Goal: Understand process/instructions: Learn about a topic

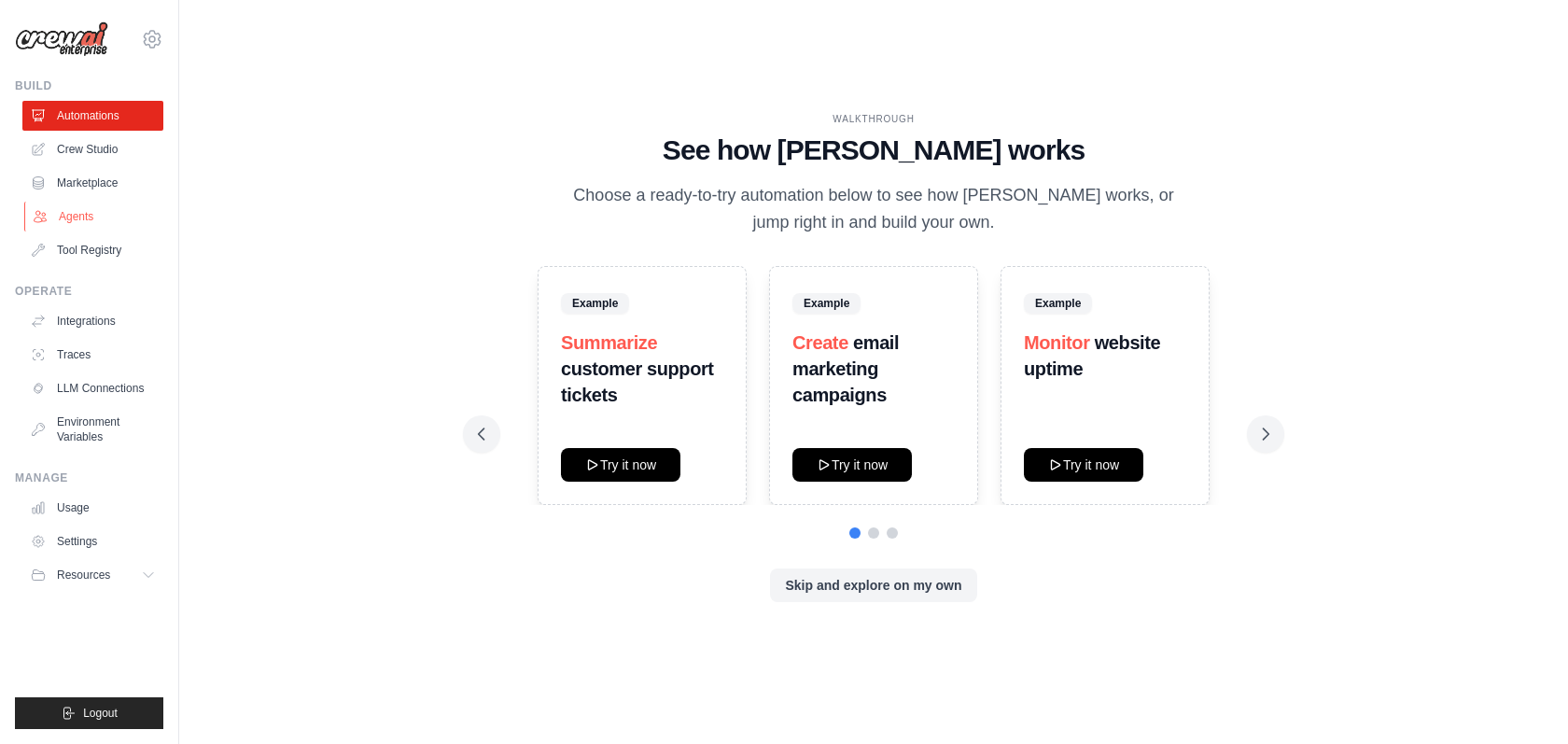
click at [78, 222] on link "Agents" at bounding box center [94, 217] width 141 height 30
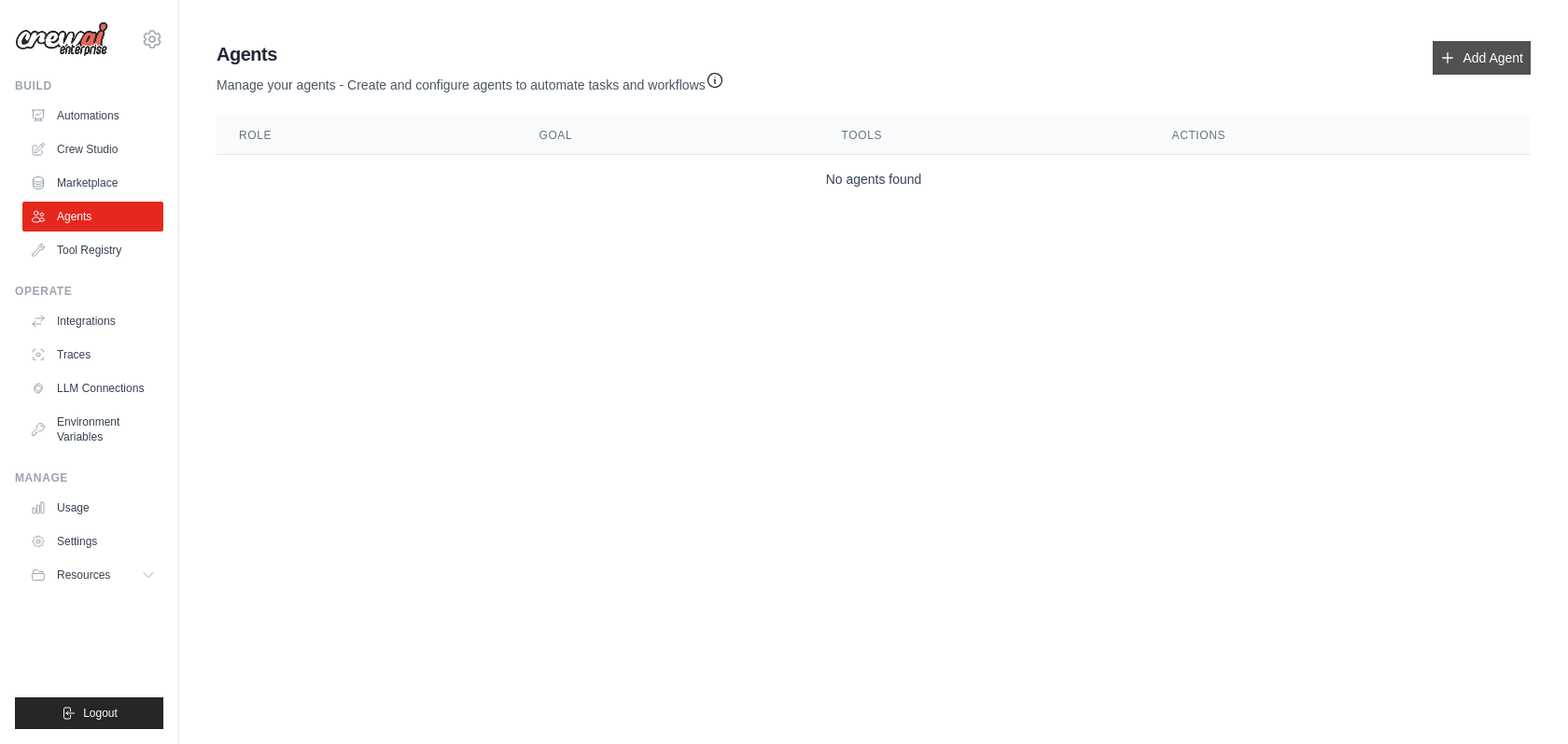
click at [1487, 66] on link "Add Agent" at bounding box center [1482, 58] width 98 height 34
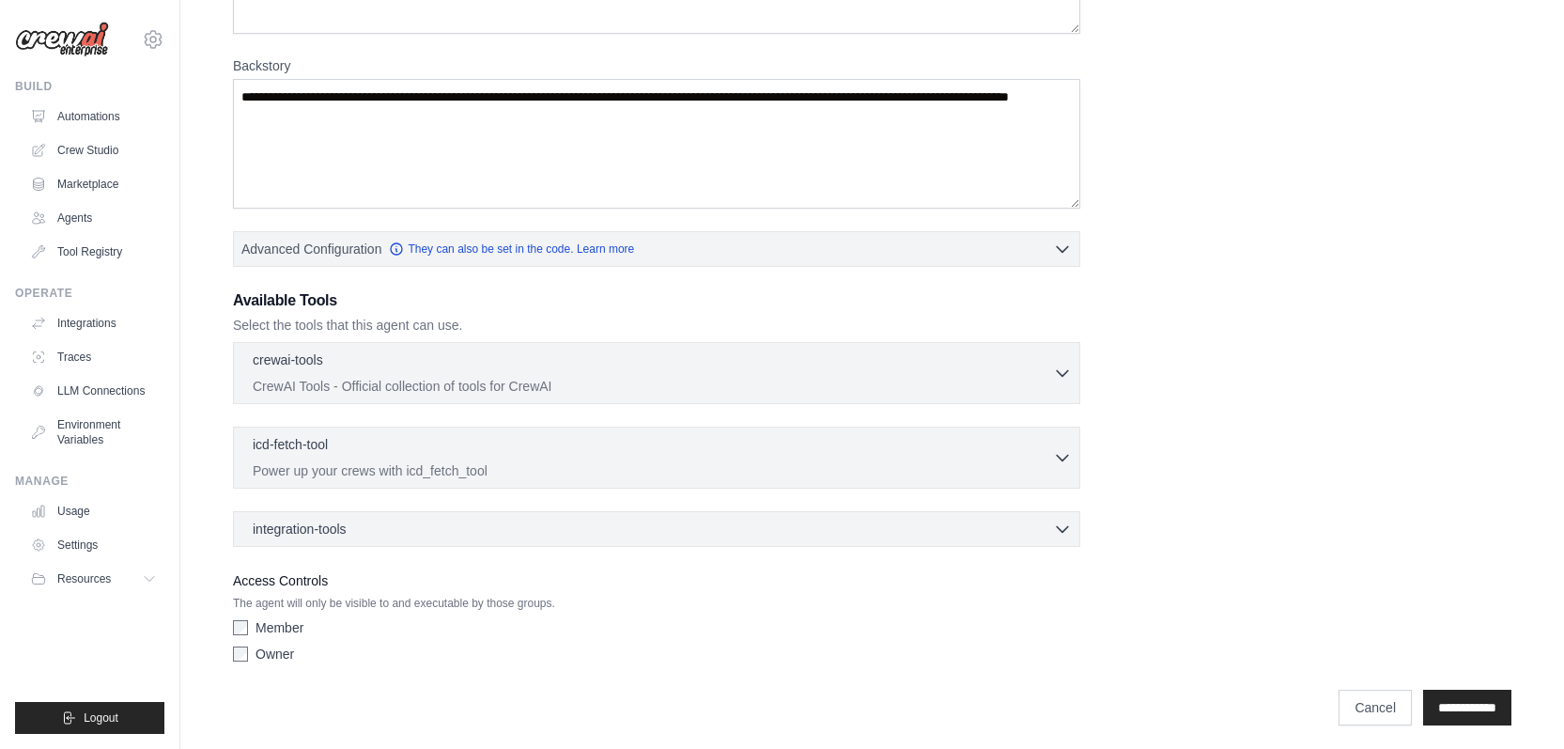
scroll to position [259, 0]
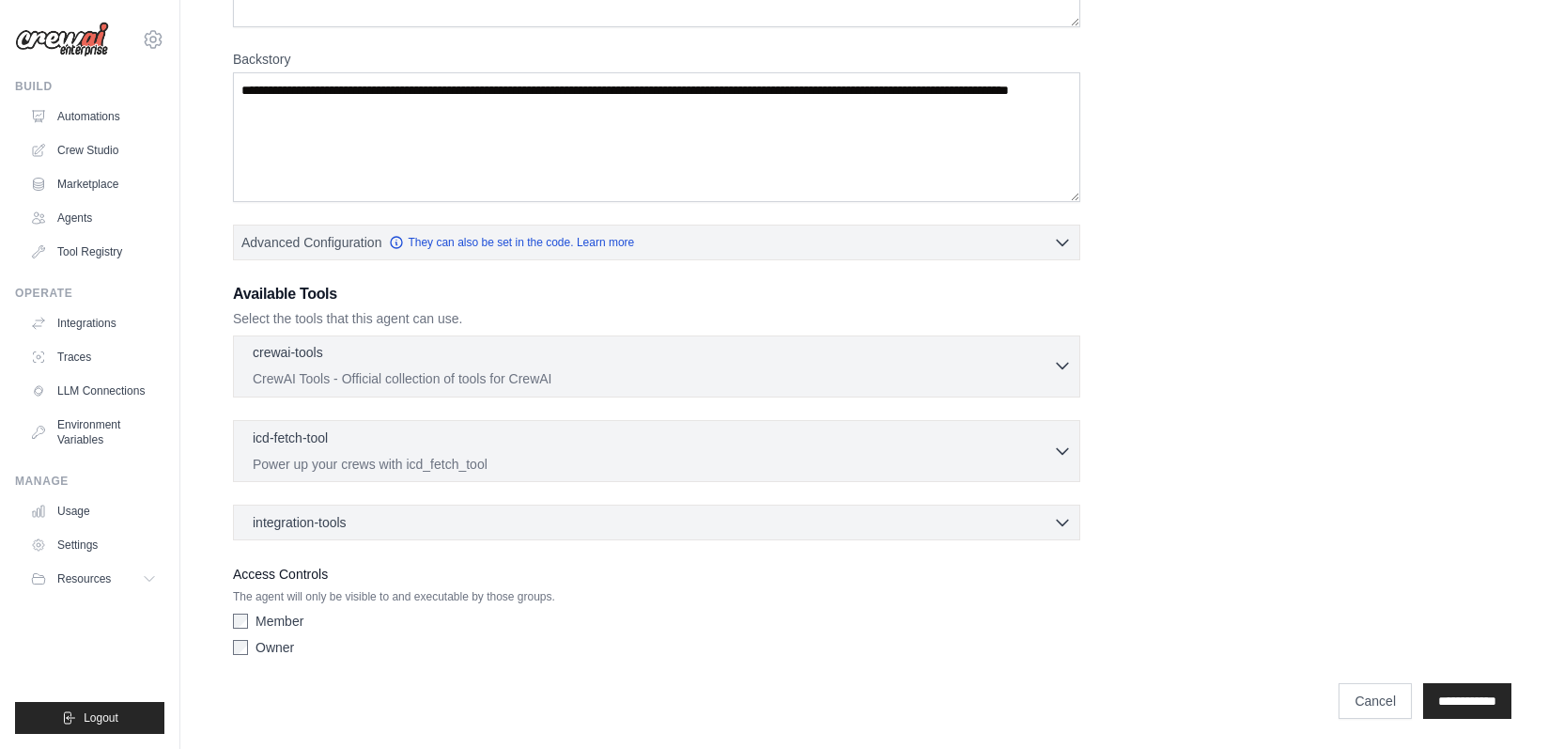
click at [858, 371] on p "CrewAI Tools - Official collection of tools for CrewAI" at bounding box center [653, 378] width 800 height 19
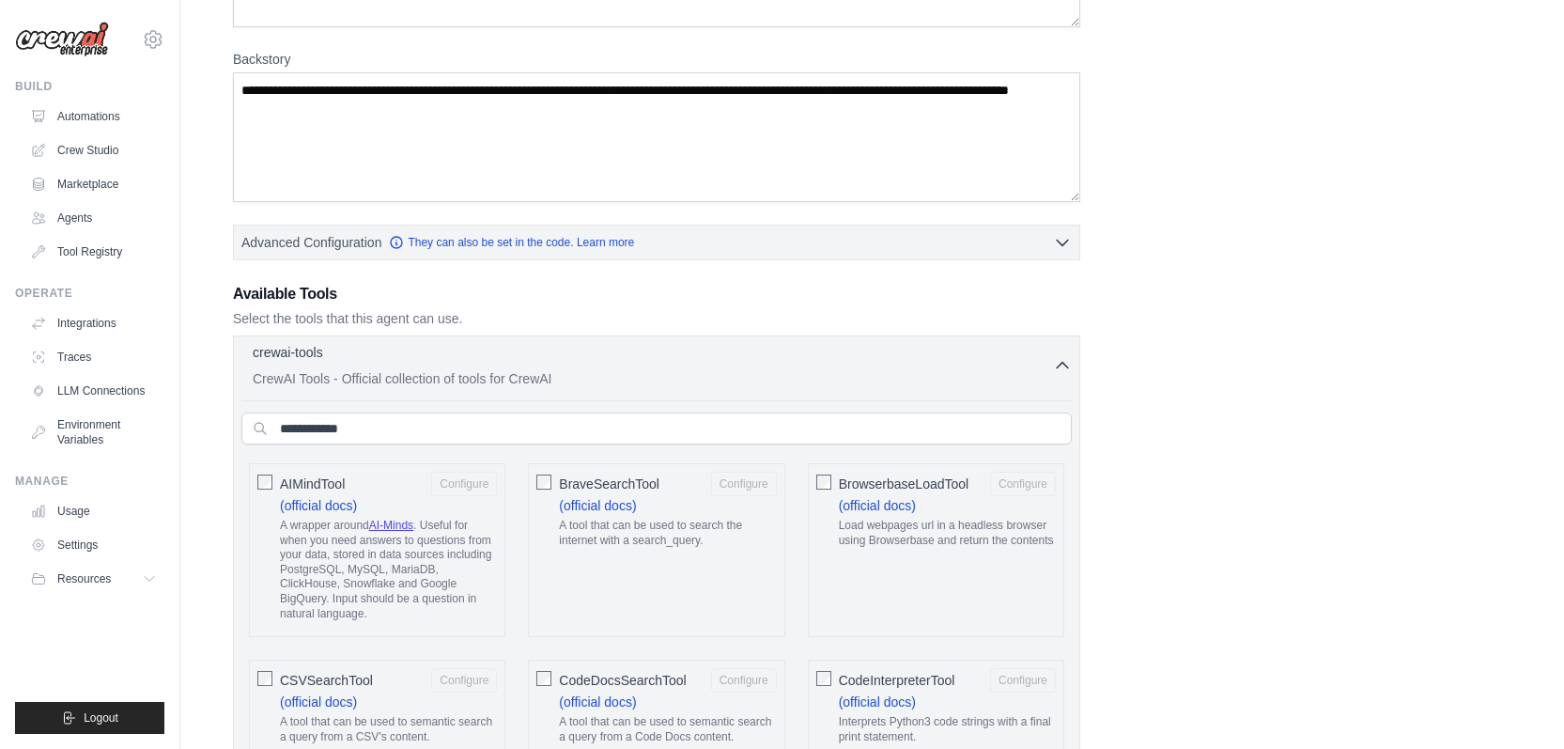
click at [858, 371] on p "CrewAI Tools - Official collection of tools for CrewAI" at bounding box center [653, 378] width 800 height 19
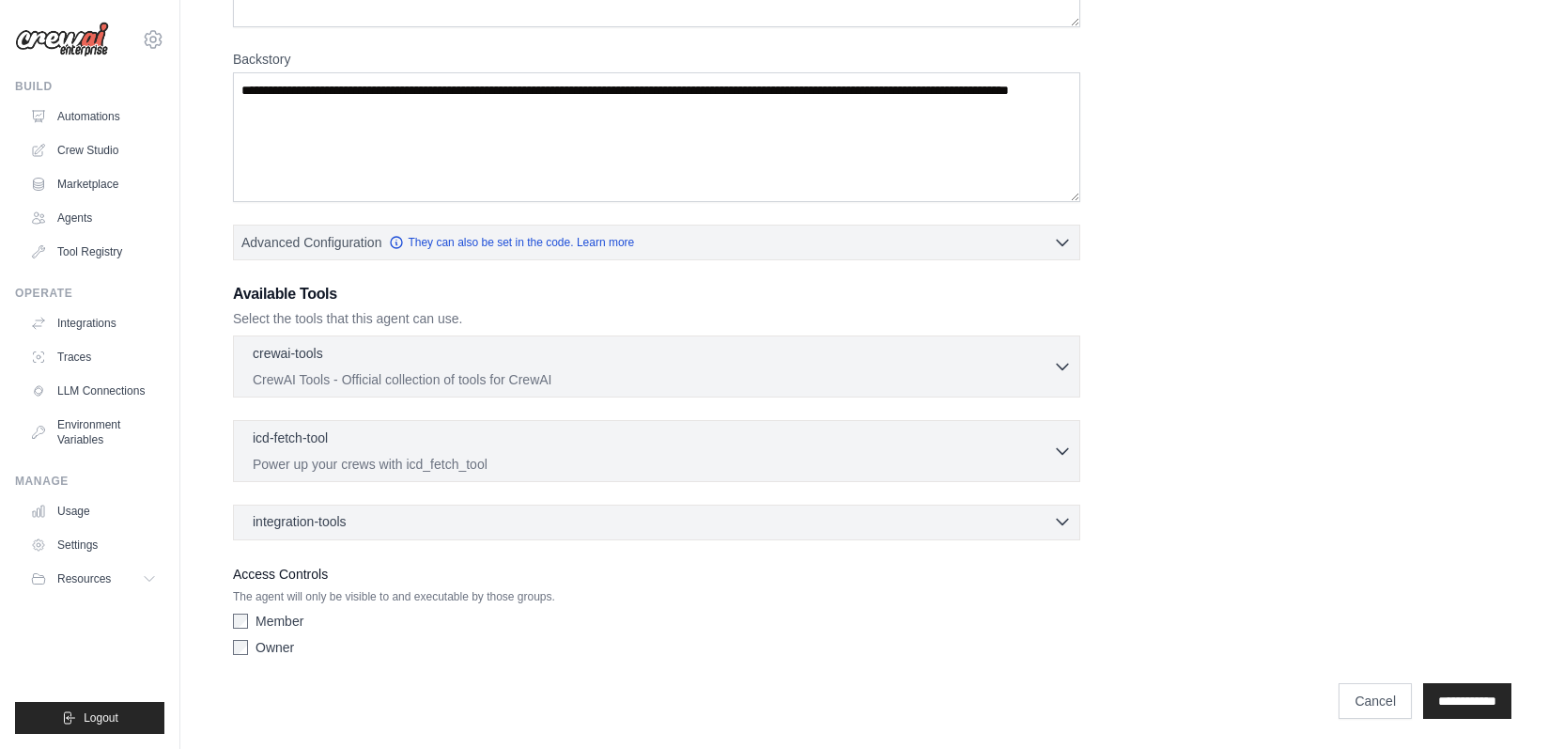
click at [1042, 521] on div "integration-tools 0 selected" at bounding box center [662, 521] width 819 height 19
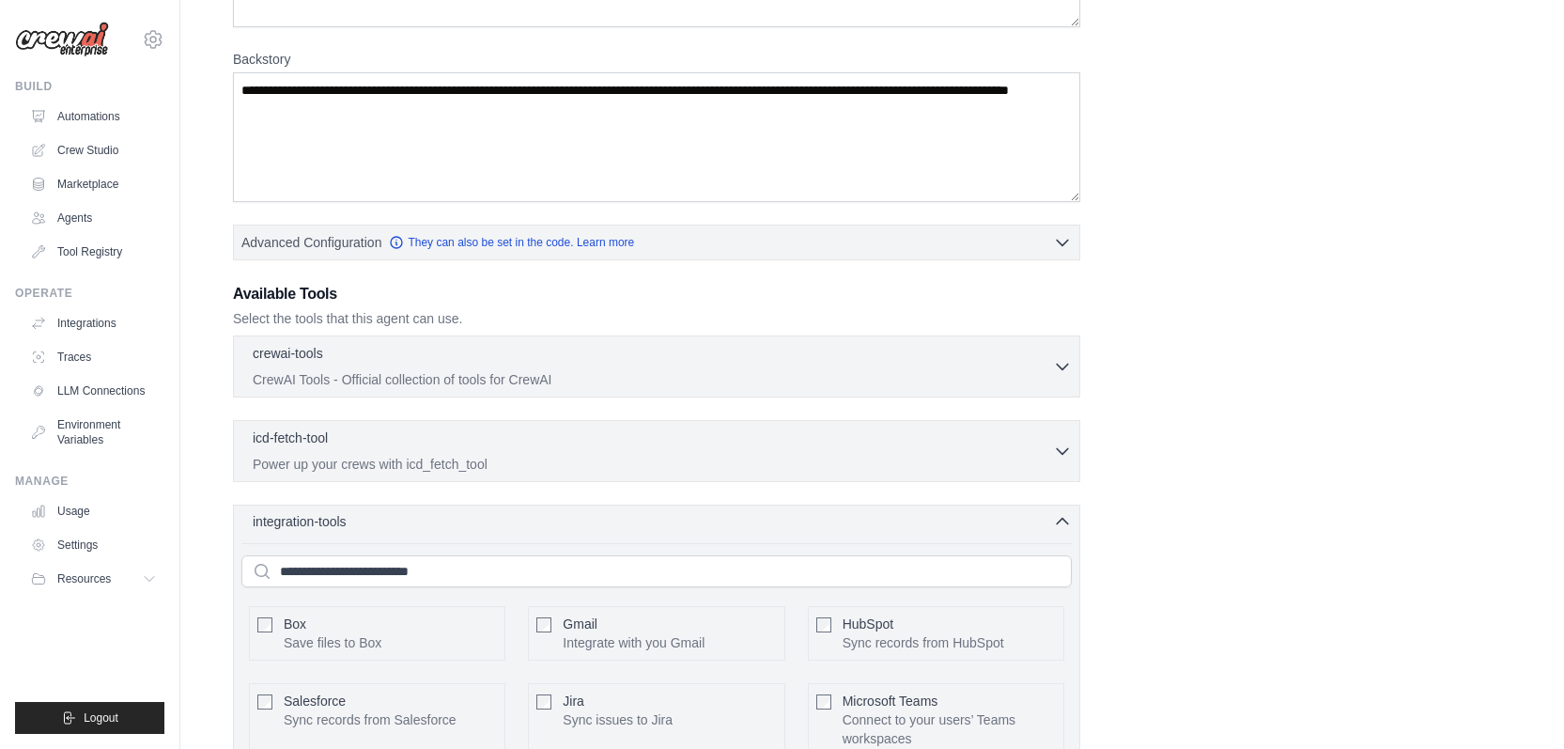
click at [1042, 521] on div "integration-tools 0 selected" at bounding box center [662, 521] width 819 height 19
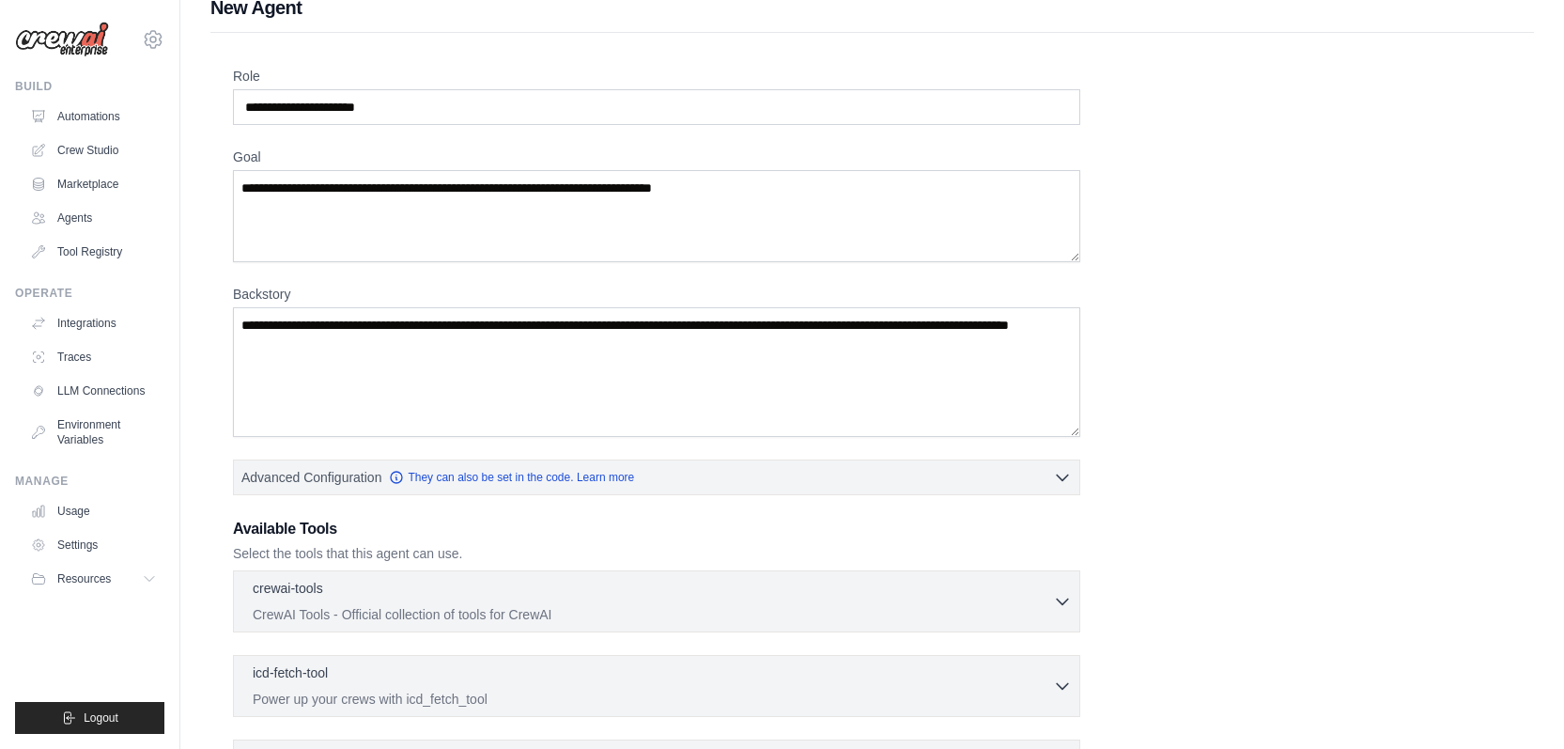
scroll to position [12, 0]
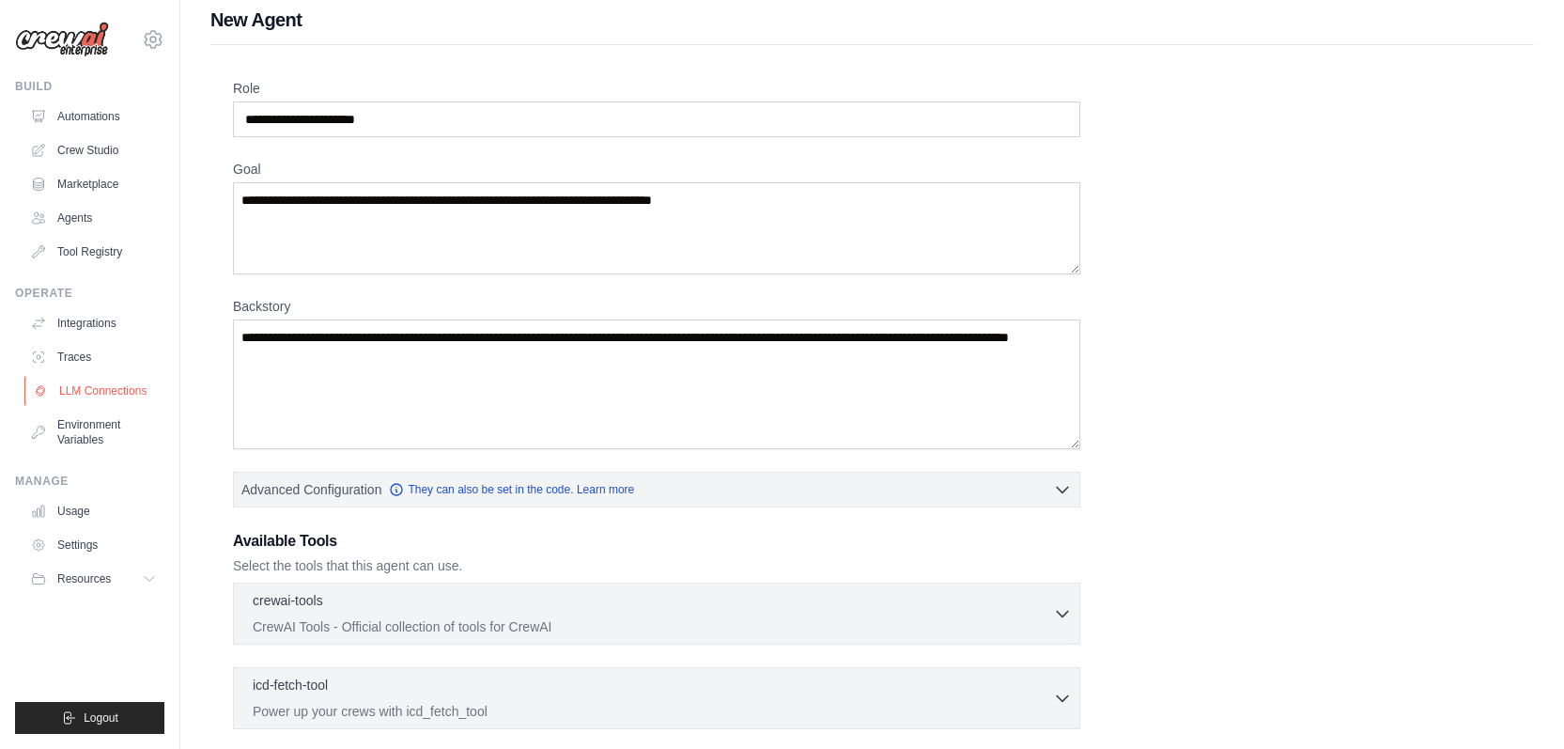
click at [95, 396] on link "LLM Connections" at bounding box center [95, 391] width 142 height 30
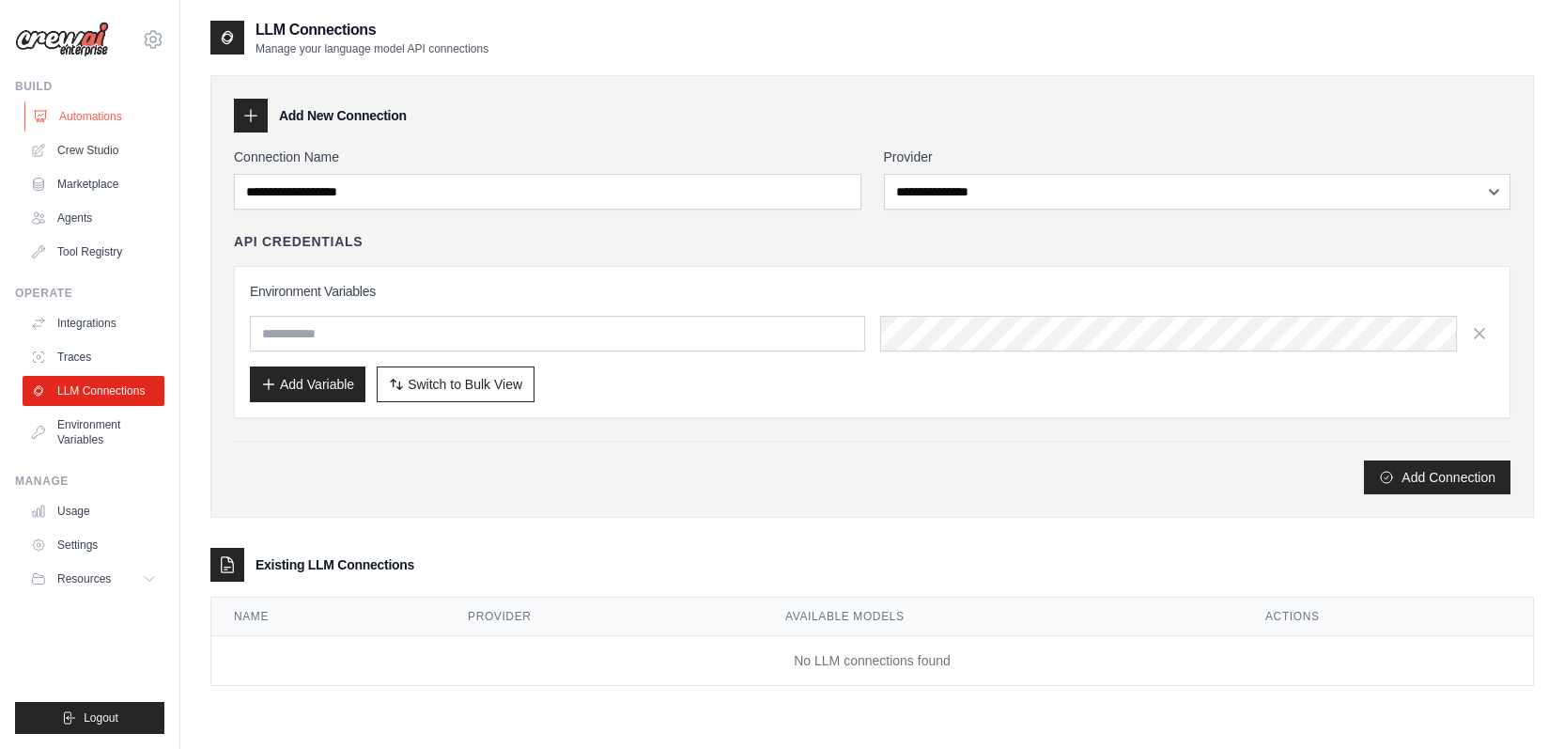
click at [80, 121] on link "Automations" at bounding box center [95, 116] width 142 height 30
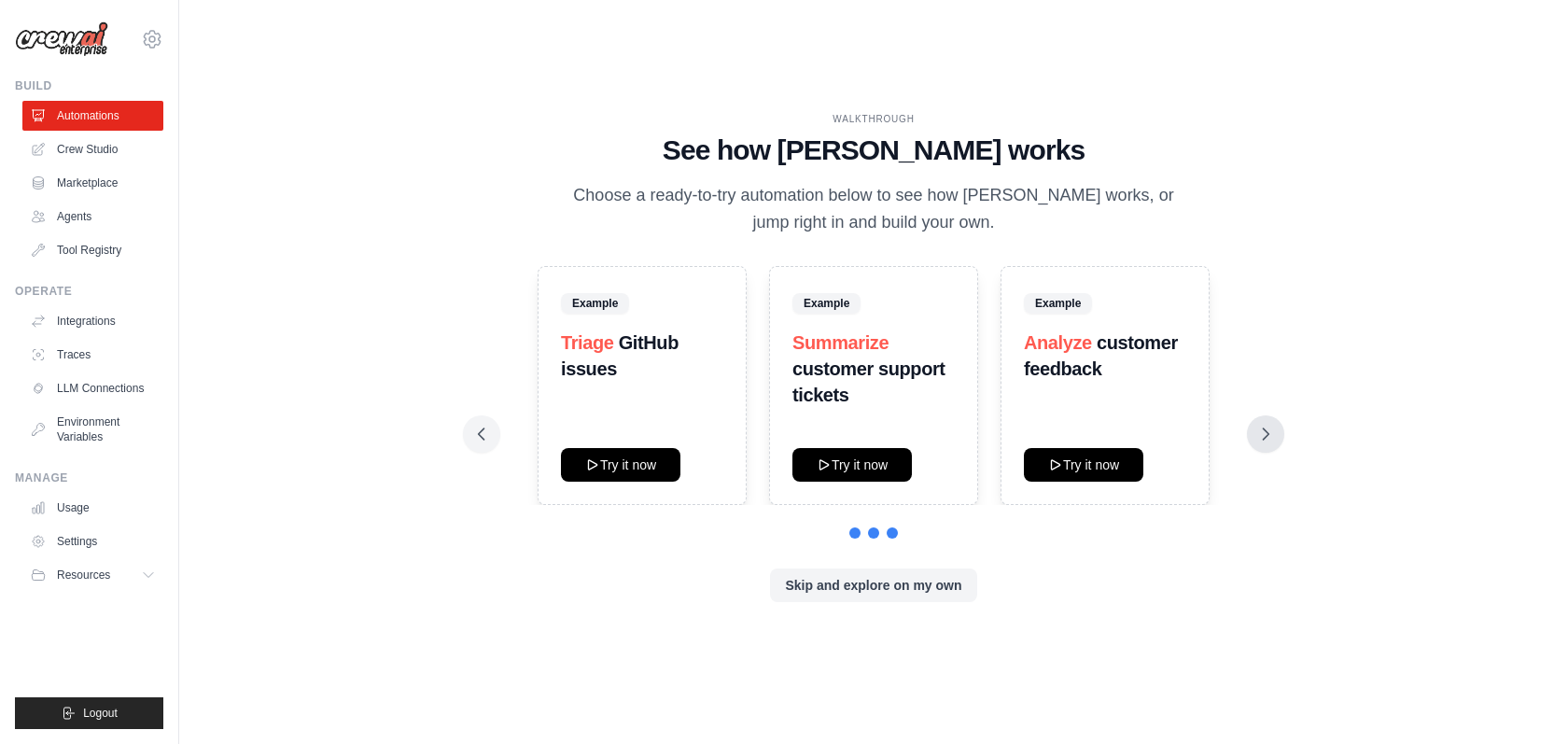
click at [1268, 439] on icon at bounding box center [1266, 433] width 19 height 19
click at [469, 436] on button at bounding box center [482, 434] width 38 height 38
click at [857, 470] on button "Try it now" at bounding box center [853, 464] width 119 height 34
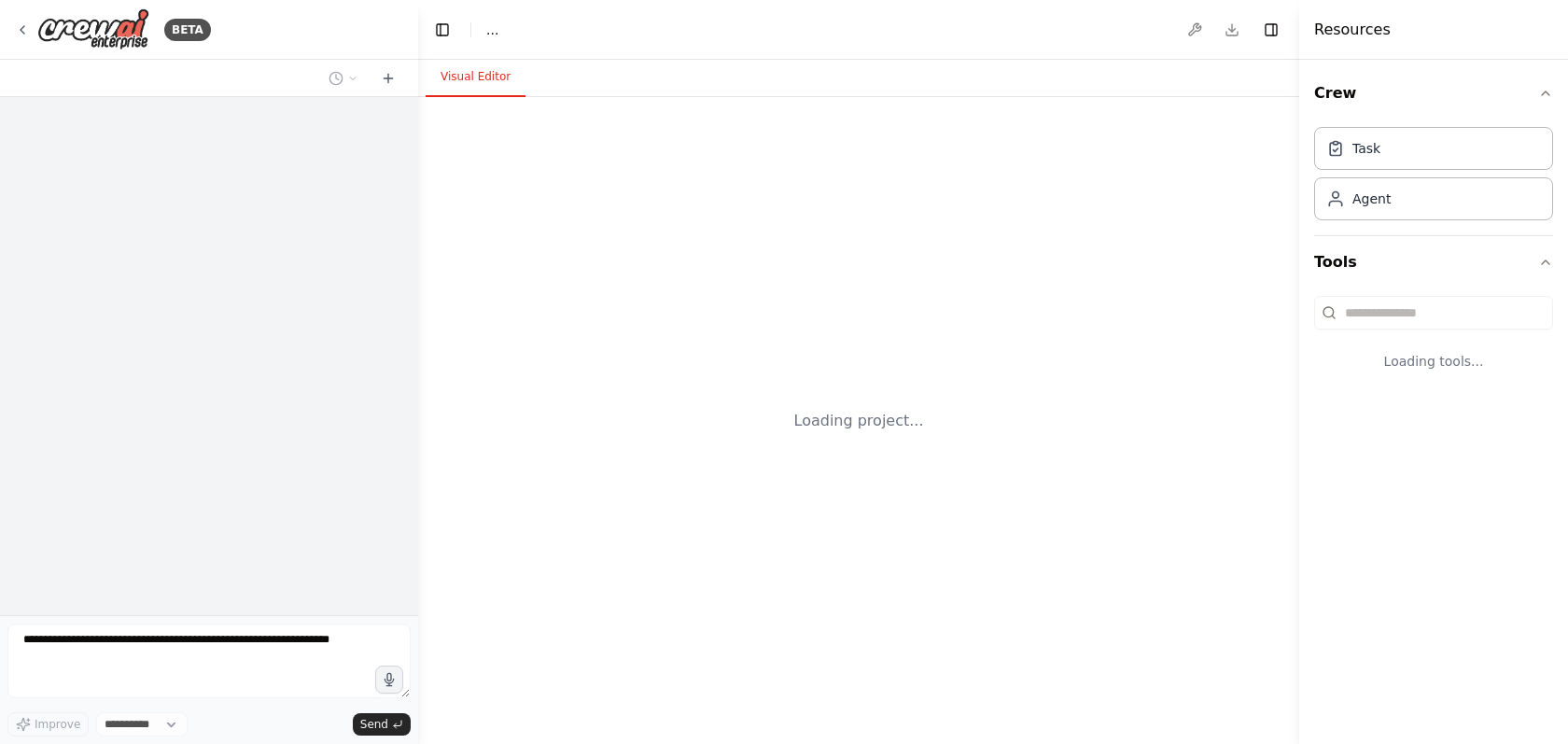
select select "****"
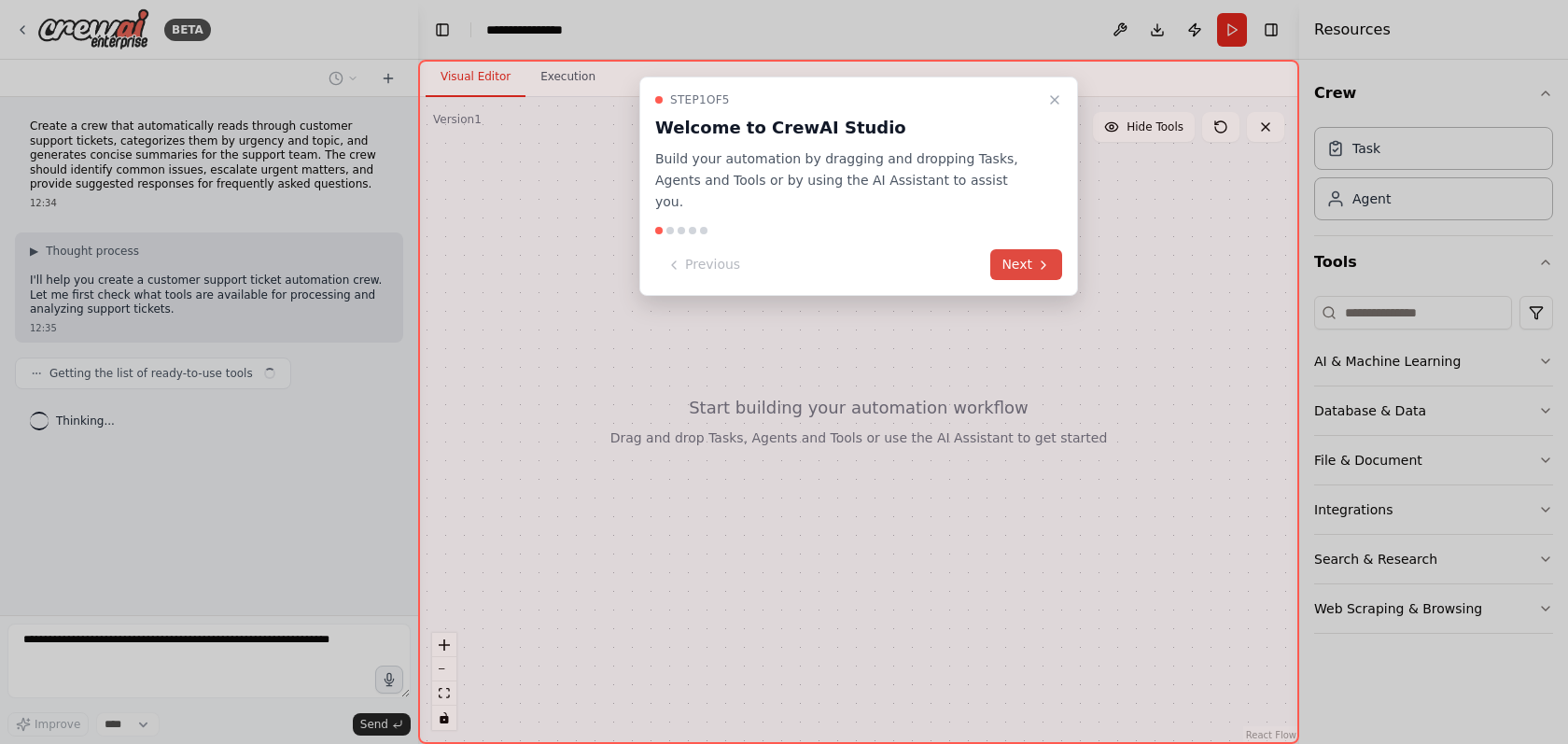
click at [1030, 251] on button "Next" at bounding box center [1026, 264] width 72 height 31
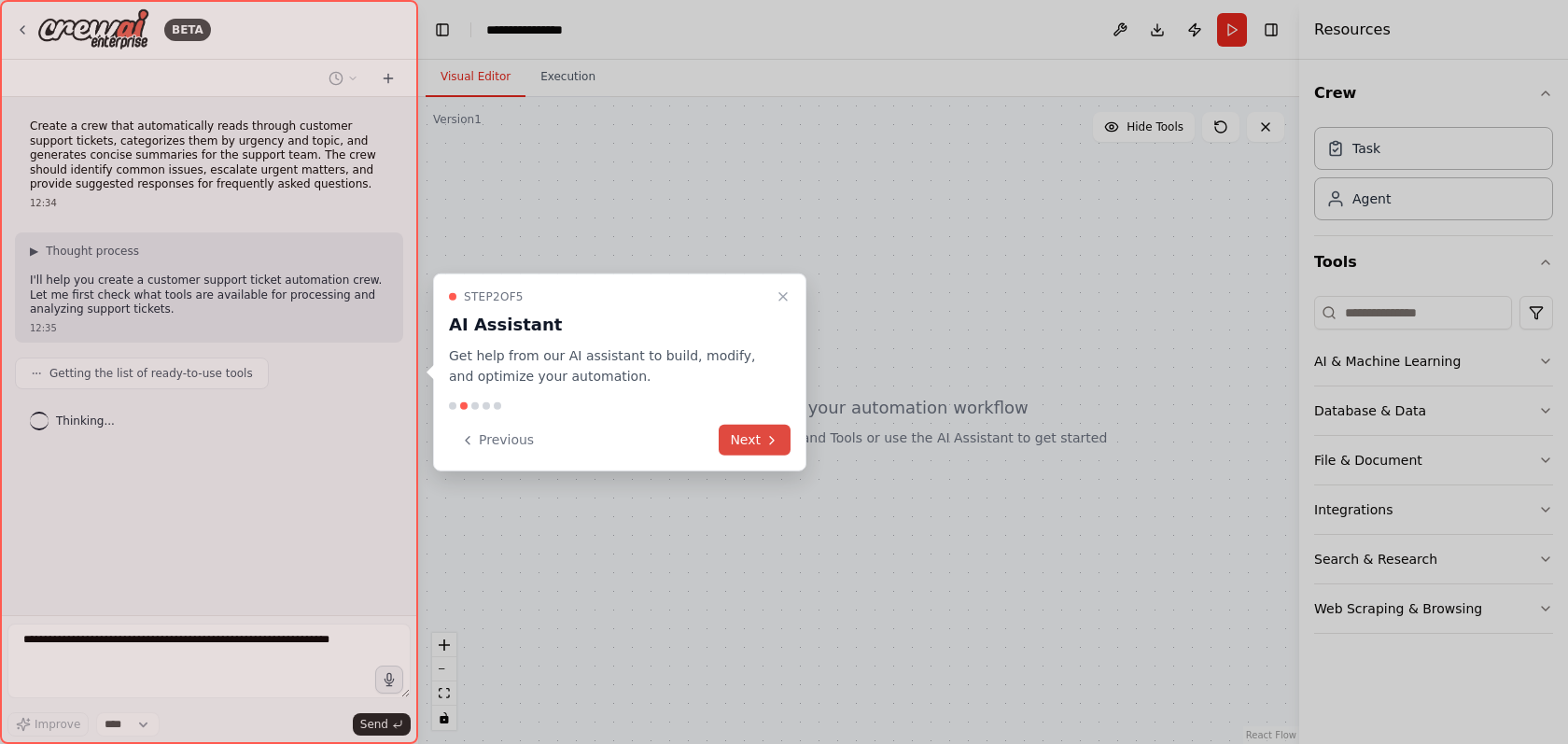
click at [742, 436] on button "Next" at bounding box center [754, 439] width 72 height 31
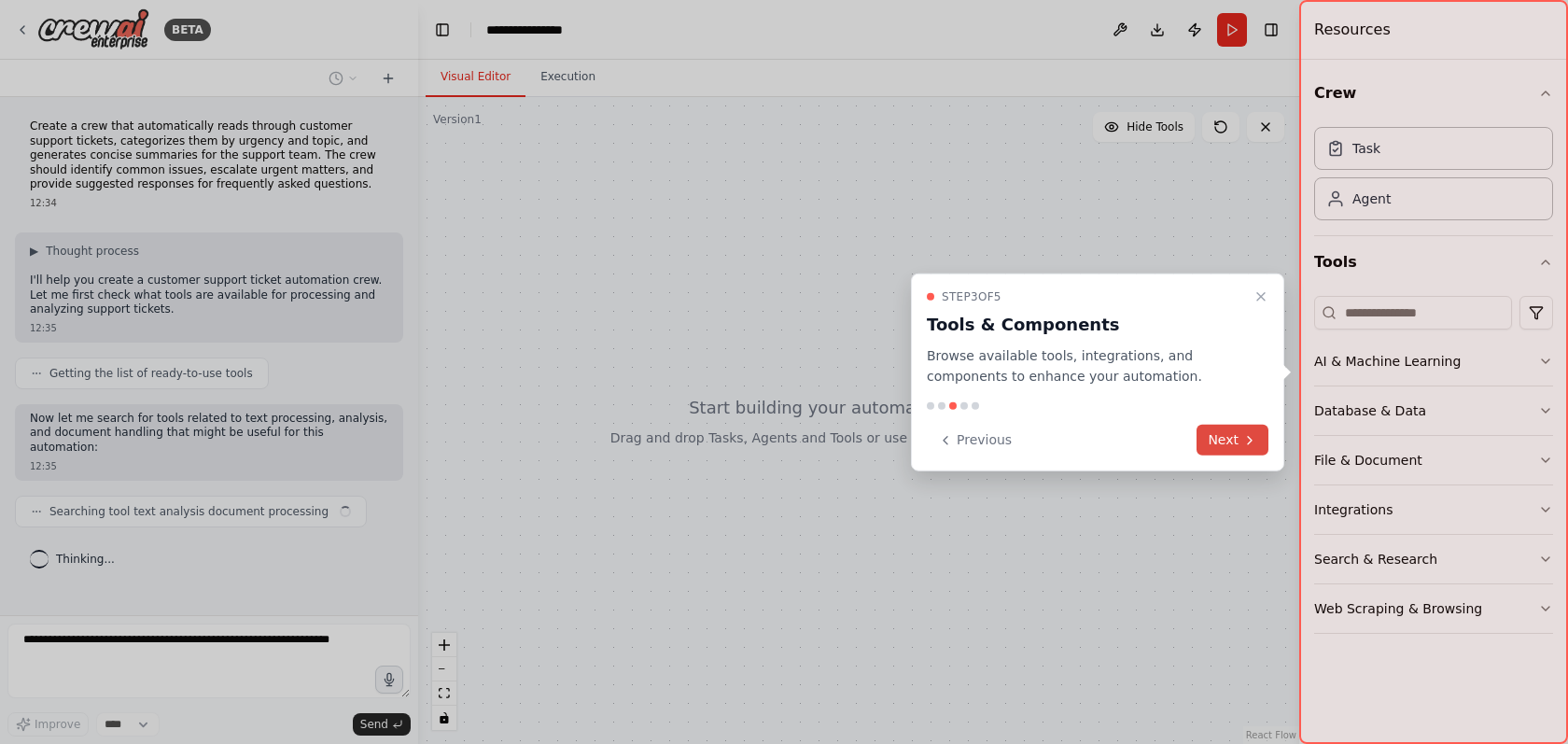
click at [1224, 448] on button "Next" at bounding box center [1232, 439] width 72 height 31
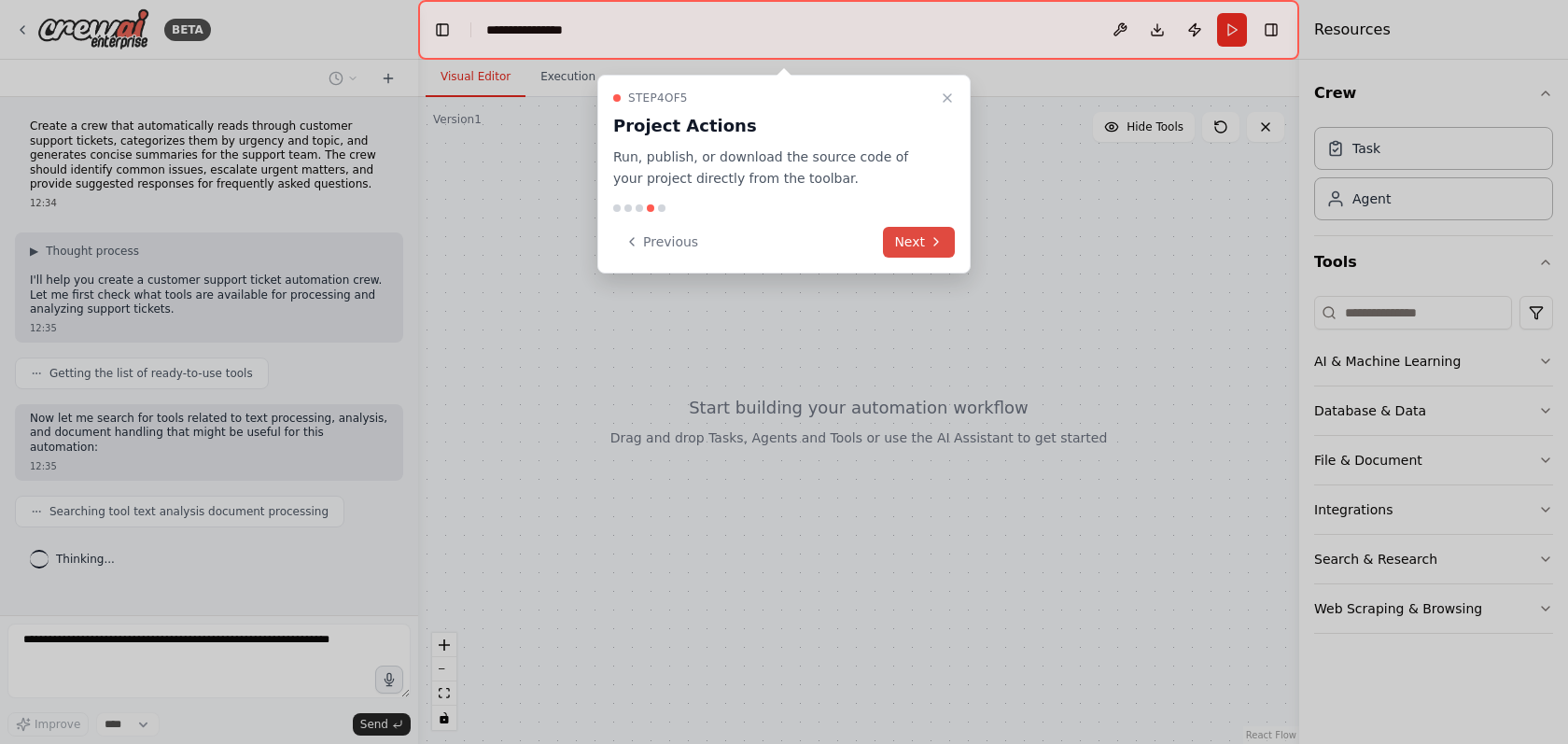
scroll to position [7, 0]
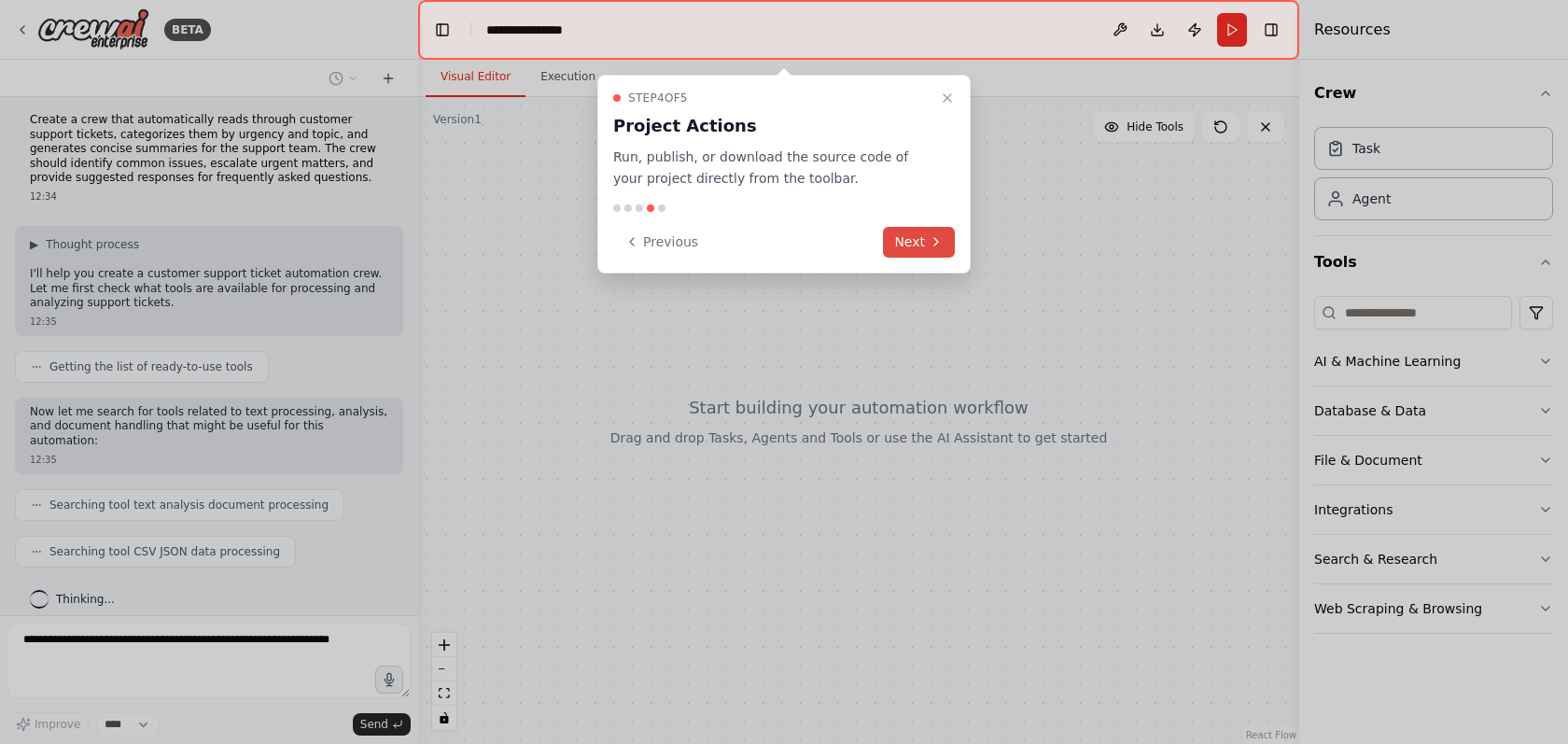
click at [903, 244] on button "Next" at bounding box center [919, 241] width 72 height 31
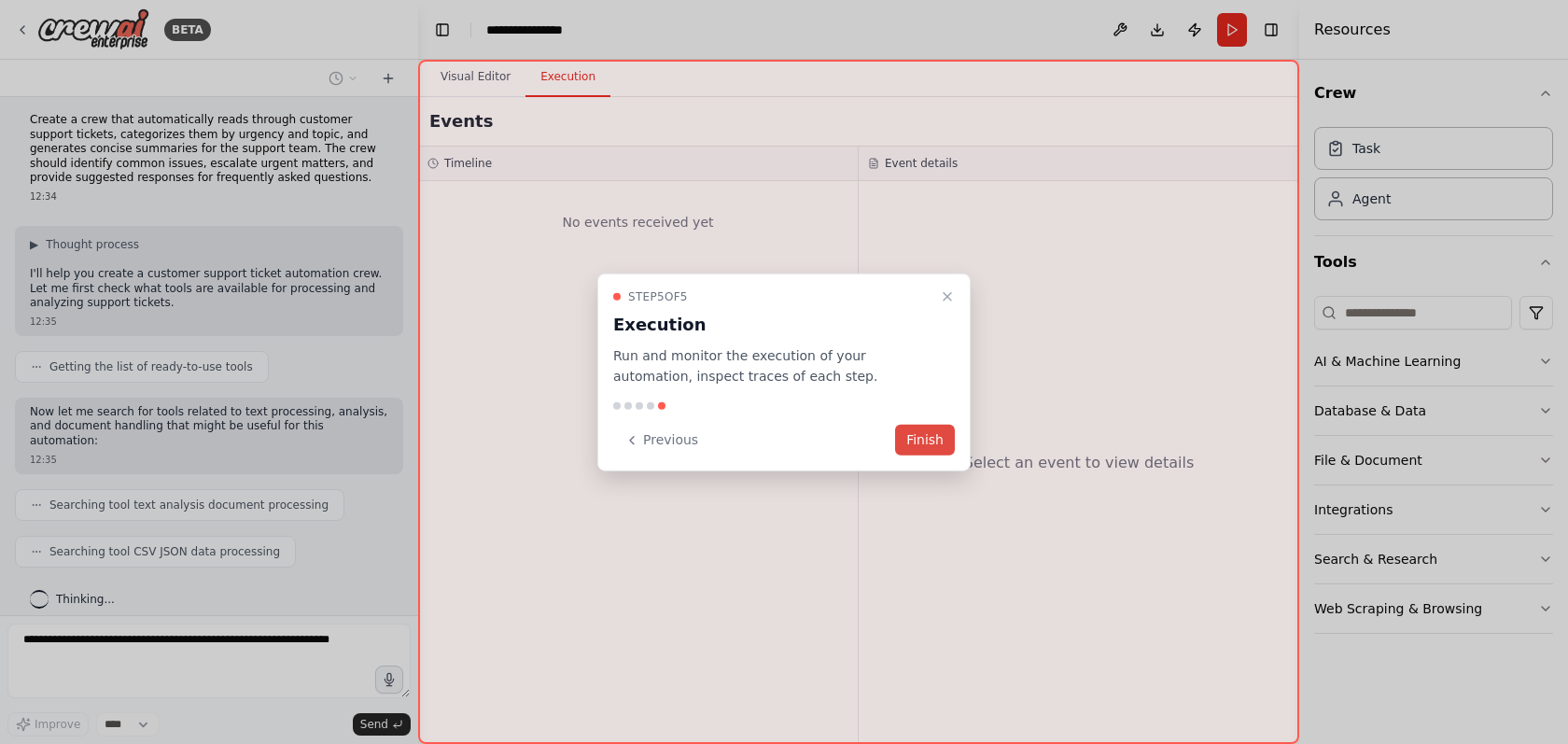
click at [921, 446] on button "Finish" at bounding box center [925, 439] width 60 height 31
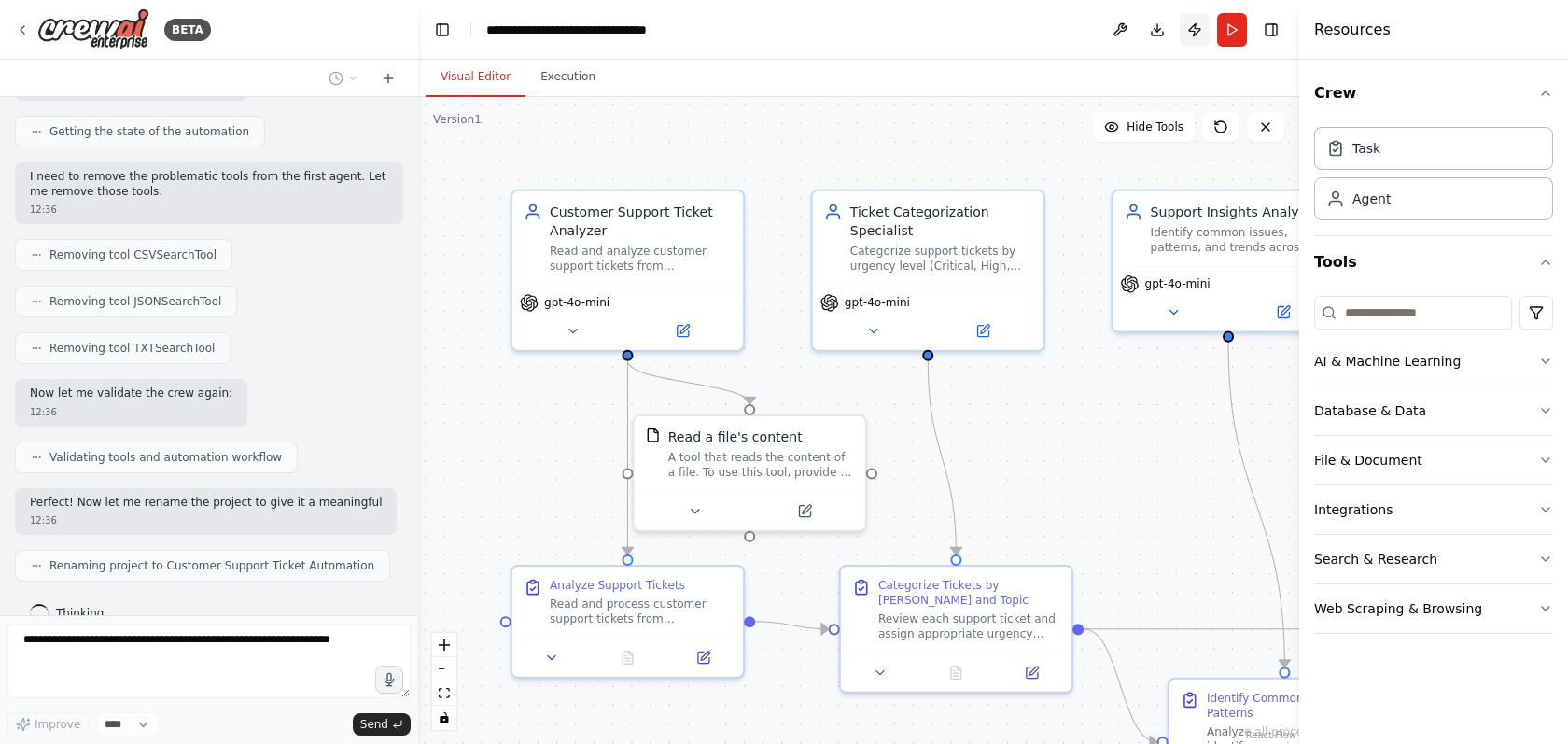
scroll to position [1349, 0]
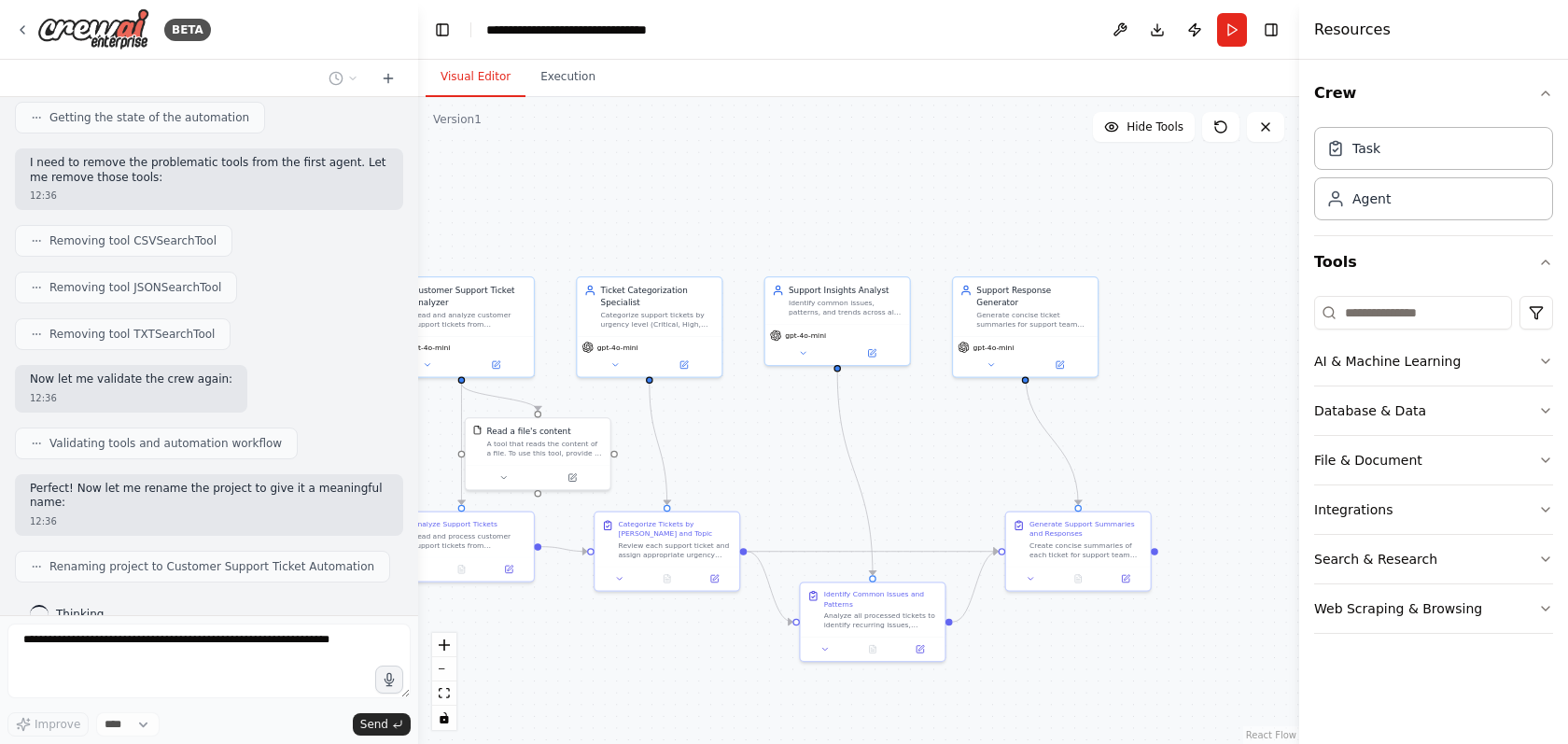
drag, startPoint x: 986, startPoint y: 449, endPoint x: 696, endPoint y: 449, distance: 290.0
click at [696, 449] on div ".deletable-edge-delete-btn { width: 20px; height: 20px; border: 0px solid #ffff…" at bounding box center [859, 420] width 881 height 647
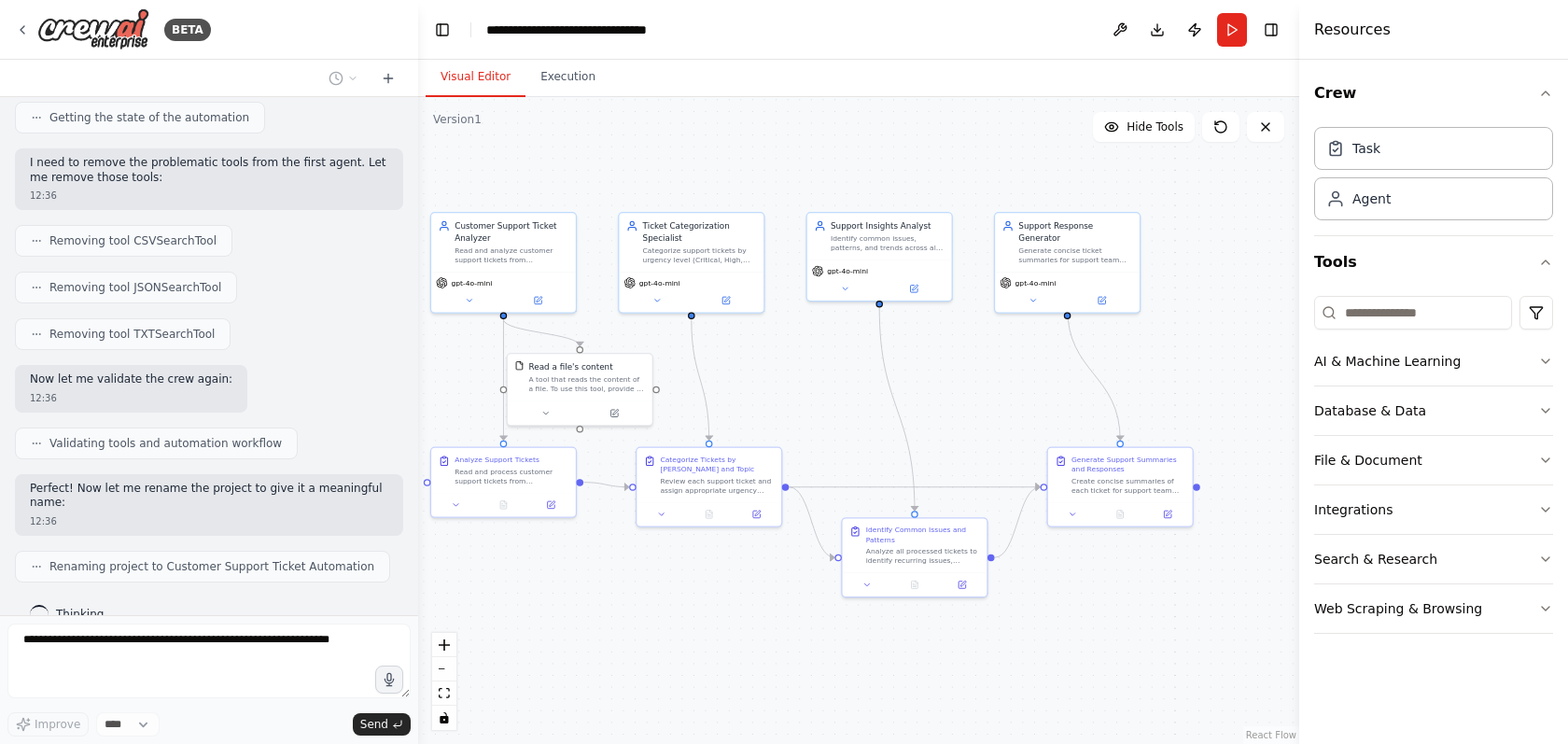
drag, startPoint x: 1045, startPoint y: 449, endPoint x: 1117, endPoint y: 385, distance: 96.3
click at [1117, 385] on div ".deletable-edge-delete-btn { width: 20px; height: 20px; border: 0px solid #ffff…" at bounding box center [859, 420] width 881 height 647
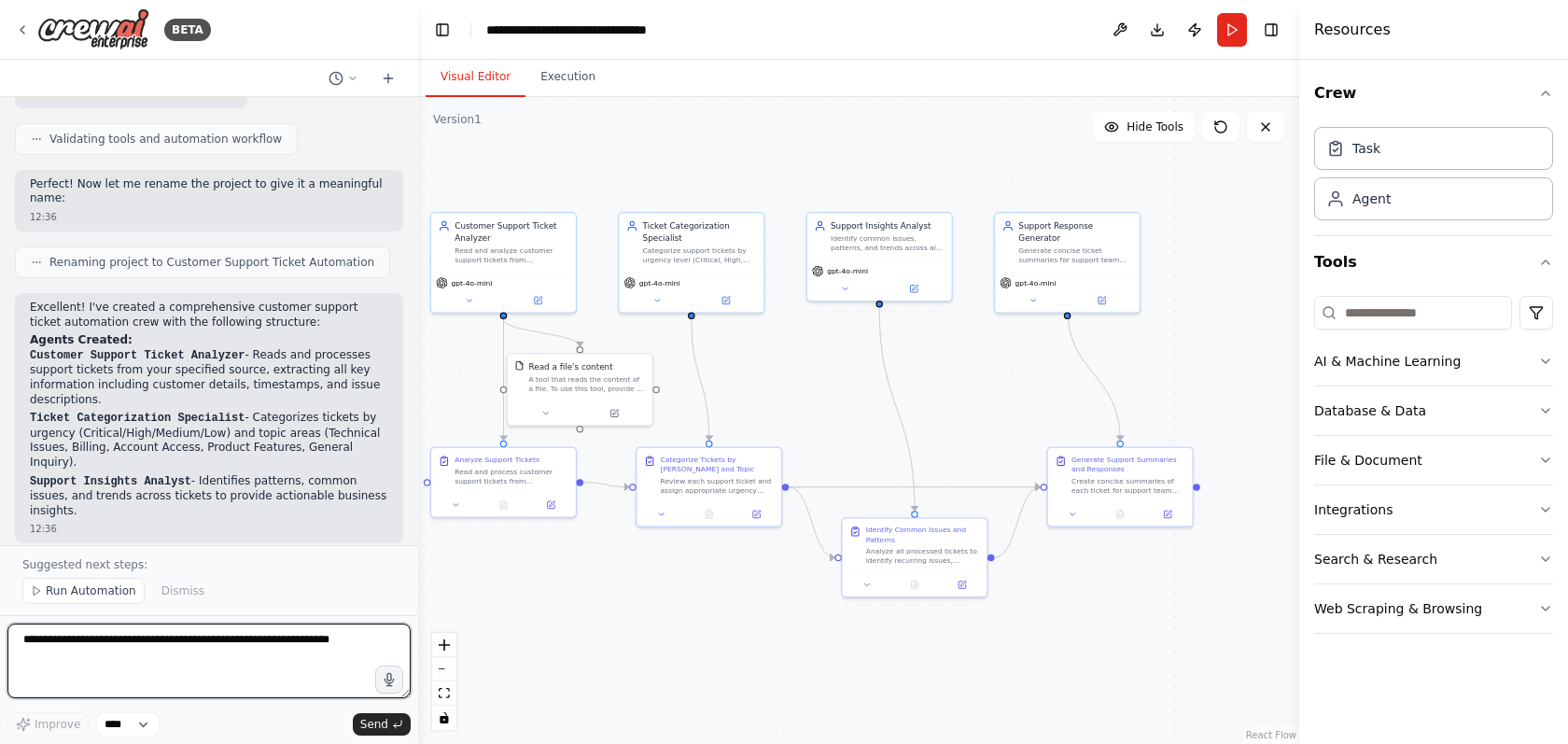
scroll to position [1669, 0]
